Goal: Information Seeking & Learning: Learn about a topic

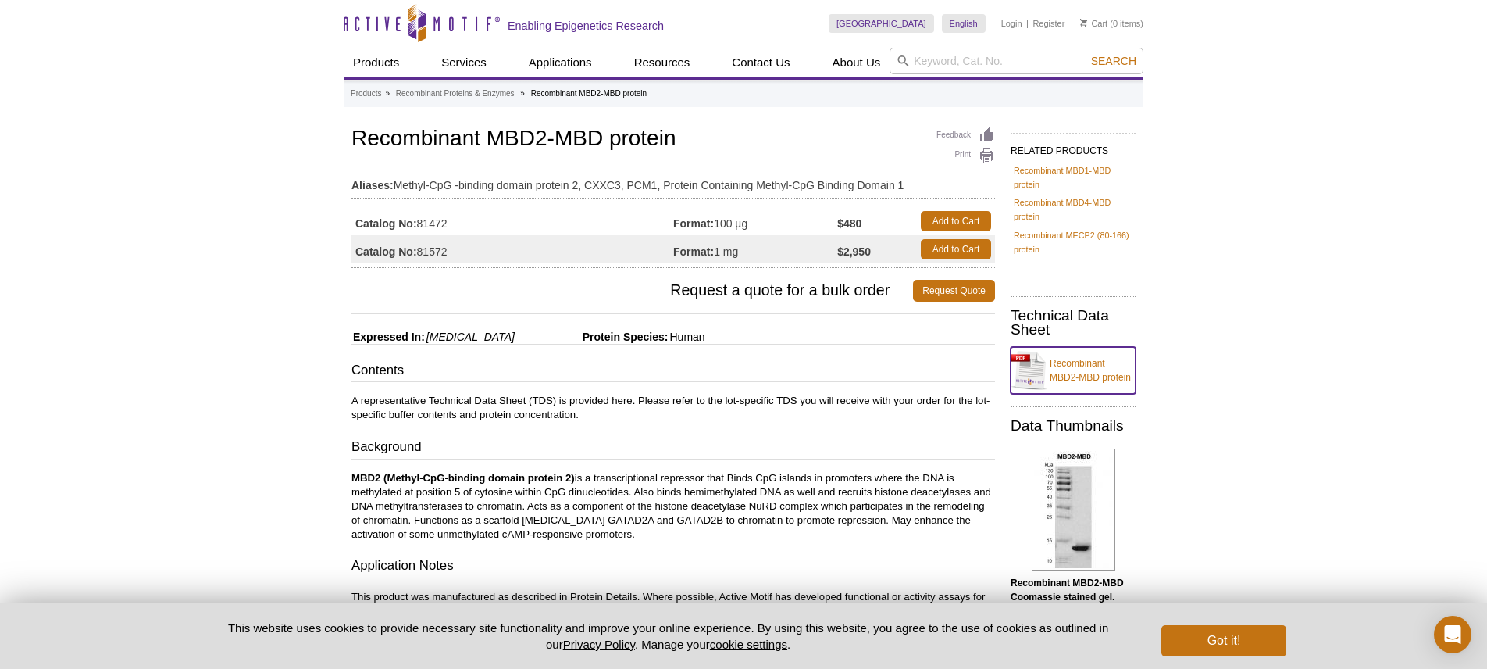
click at [1083, 372] on link "Recombinant MBD2-MBD protein" at bounding box center [1073, 370] width 125 height 47
click at [1044, 233] on link "Recombinant MECP2 (80-166) protein" at bounding box center [1073, 242] width 119 height 28
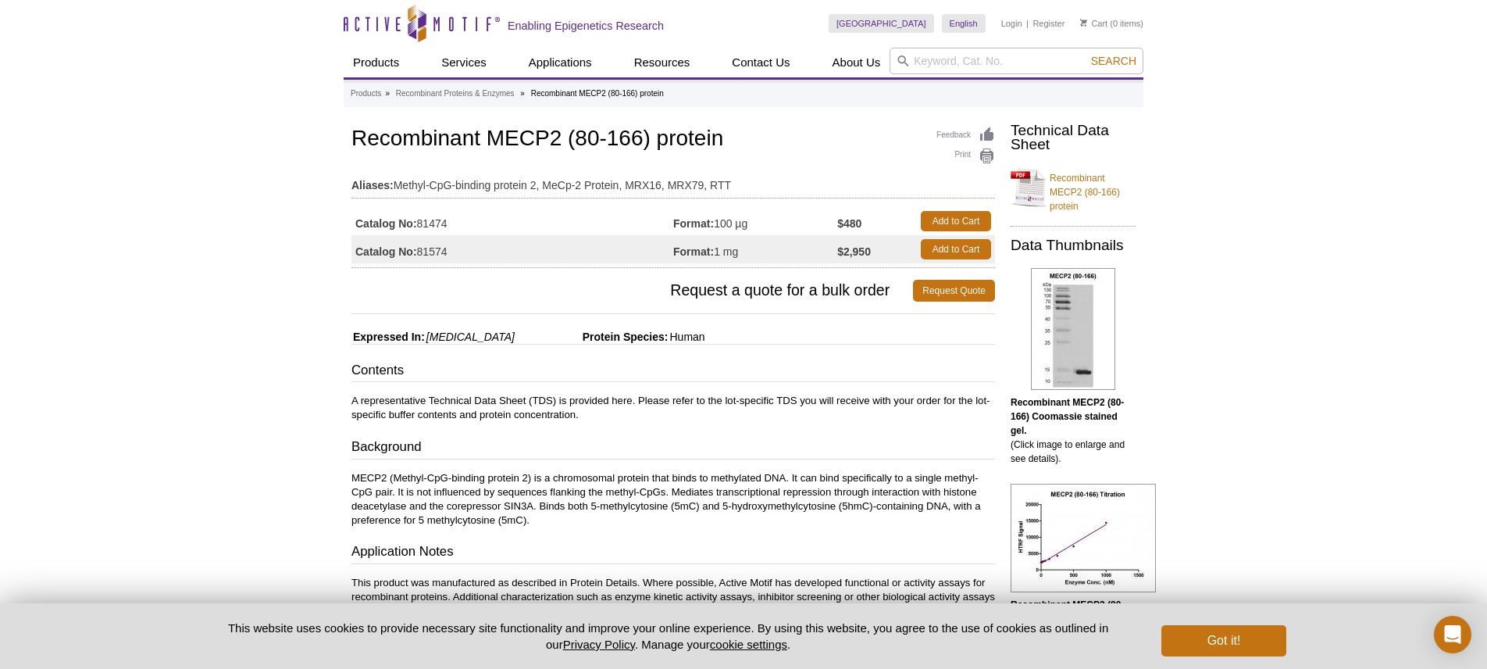
scroll to position [2, 0]
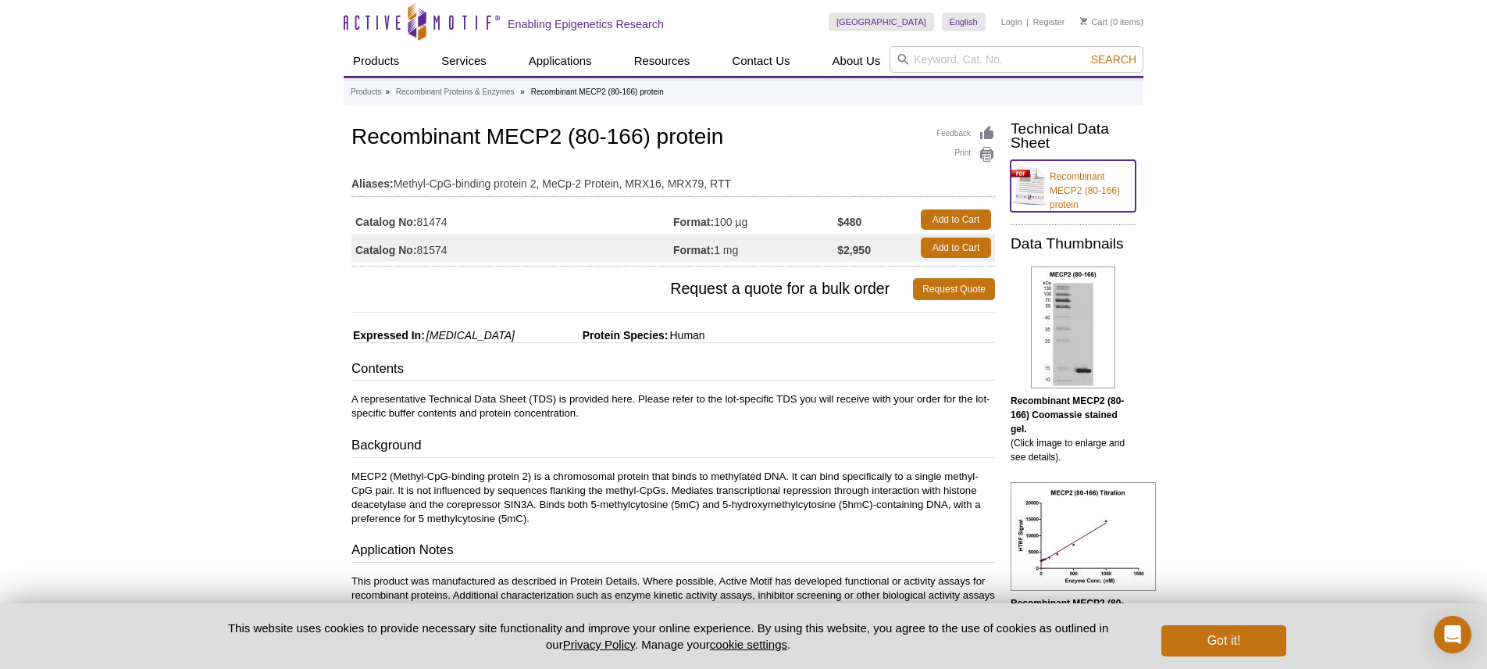
click at [1077, 184] on link "Recombinant MECP2 (80-166) protein" at bounding box center [1073, 186] width 125 height 52
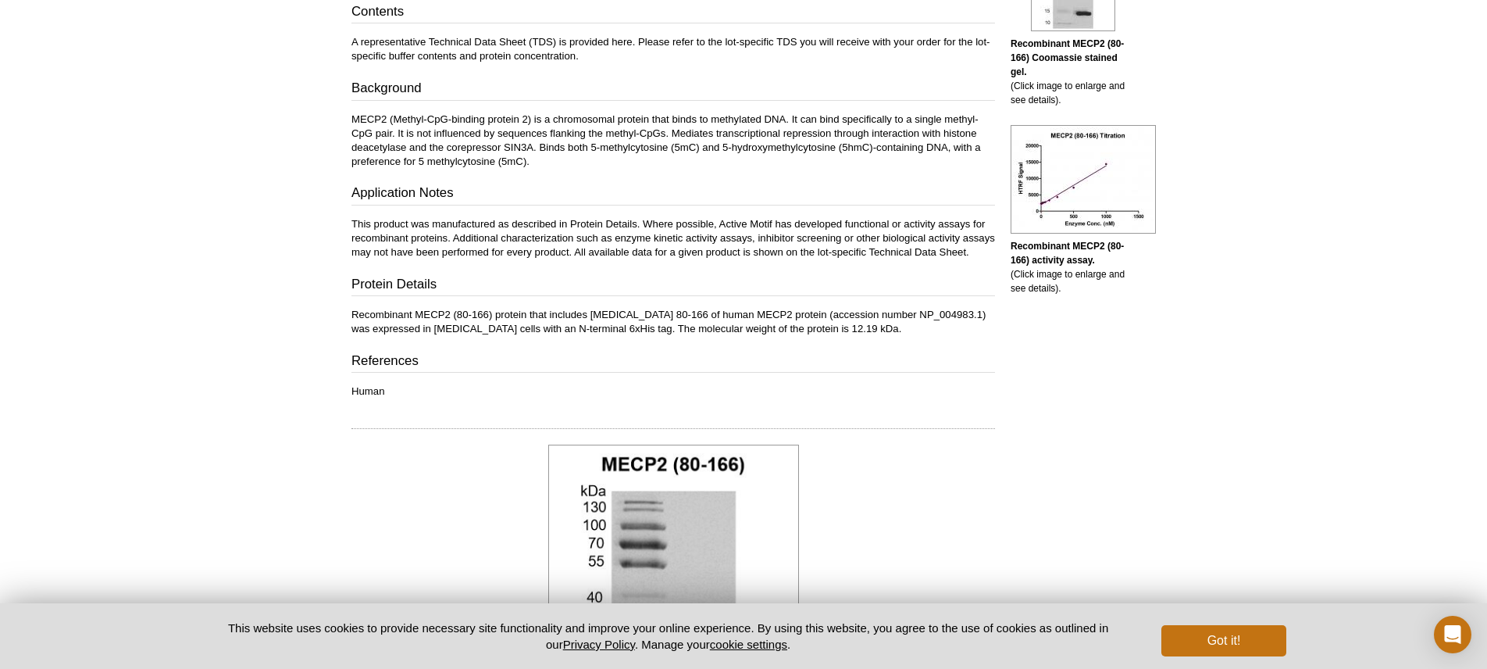
scroll to position [0, 0]
